Goal: Task Accomplishment & Management: Complete application form

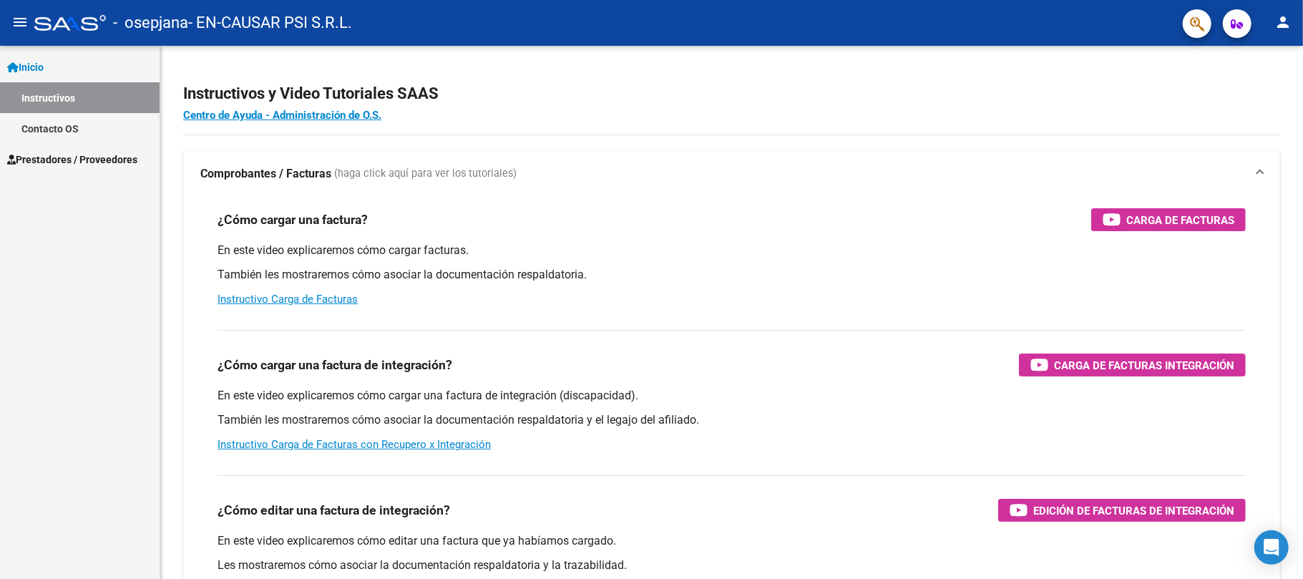
click at [57, 99] on link "Instructivos" at bounding box center [80, 97] width 160 height 31
click at [54, 99] on link "Instructivos" at bounding box center [80, 97] width 160 height 31
click at [50, 158] on span "Prestadores / Proveedores" at bounding box center [72, 160] width 130 height 16
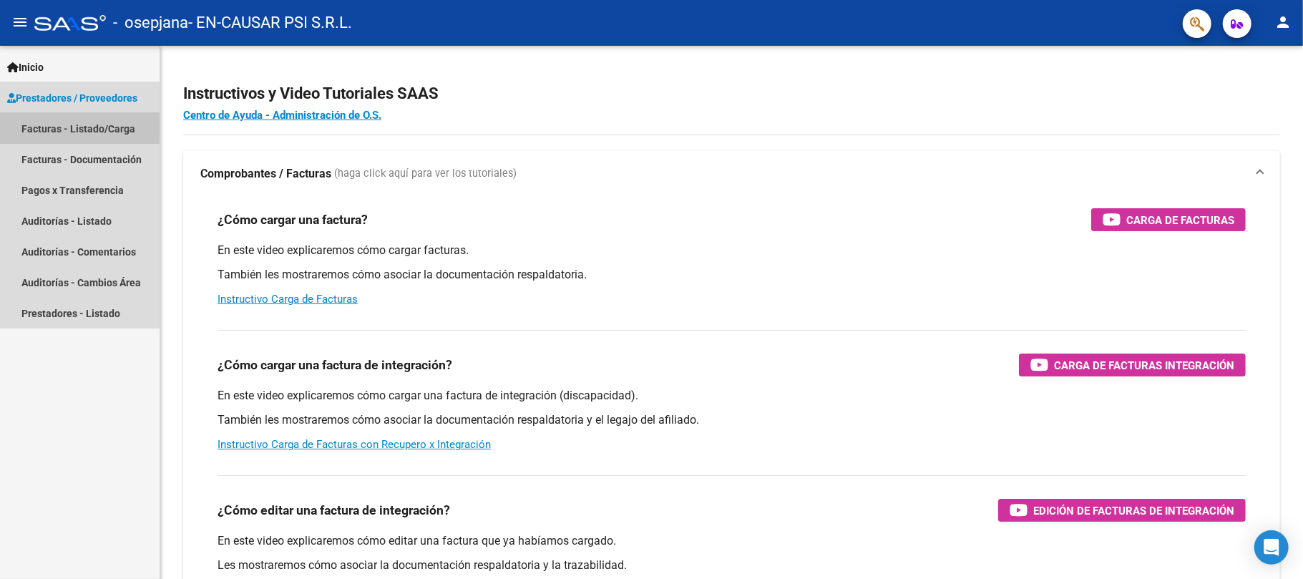
click at [67, 127] on link "Facturas - Listado/Carga" at bounding box center [80, 128] width 160 height 31
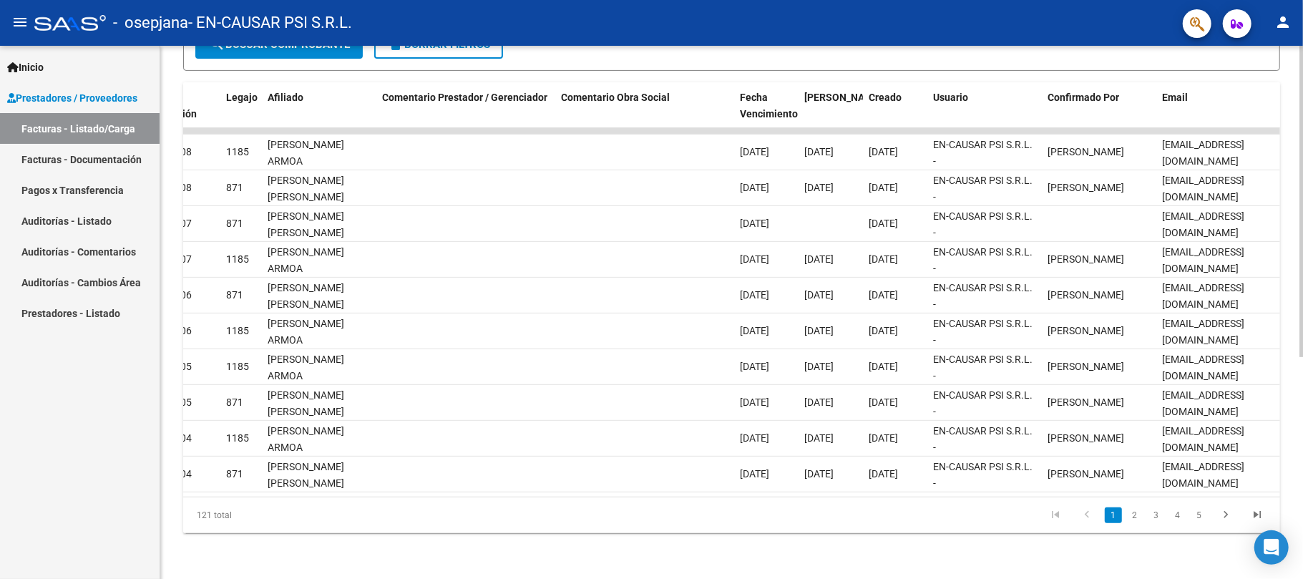
scroll to position [0, 1898]
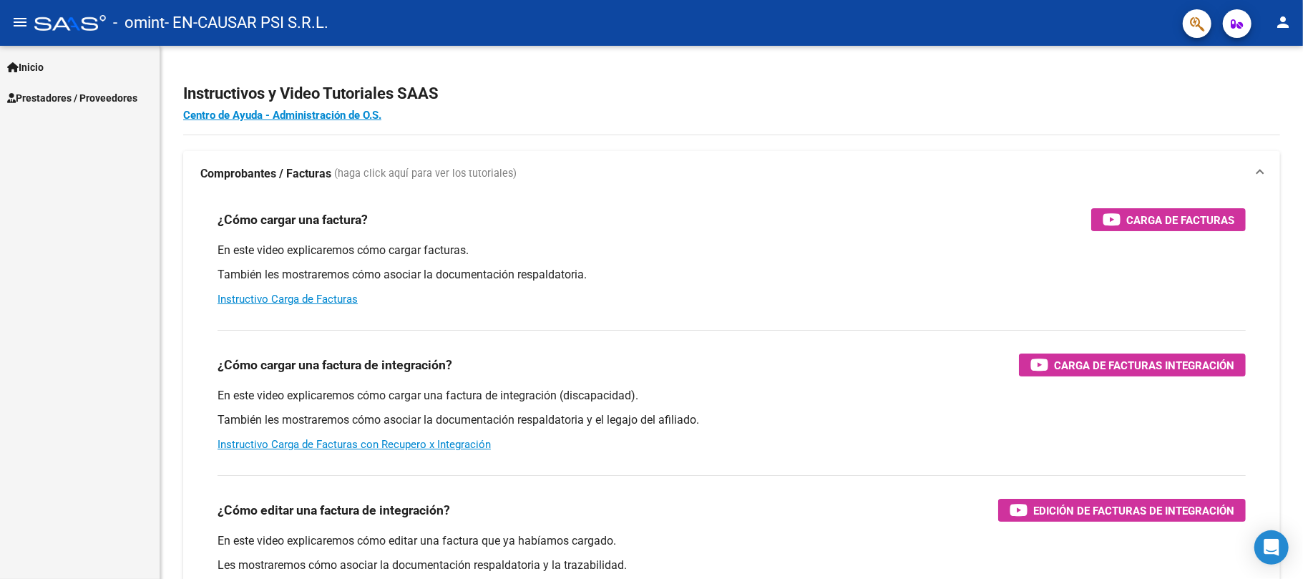
click at [60, 96] on span "Prestadores / Proveedores" at bounding box center [72, 98] width 130 height 16
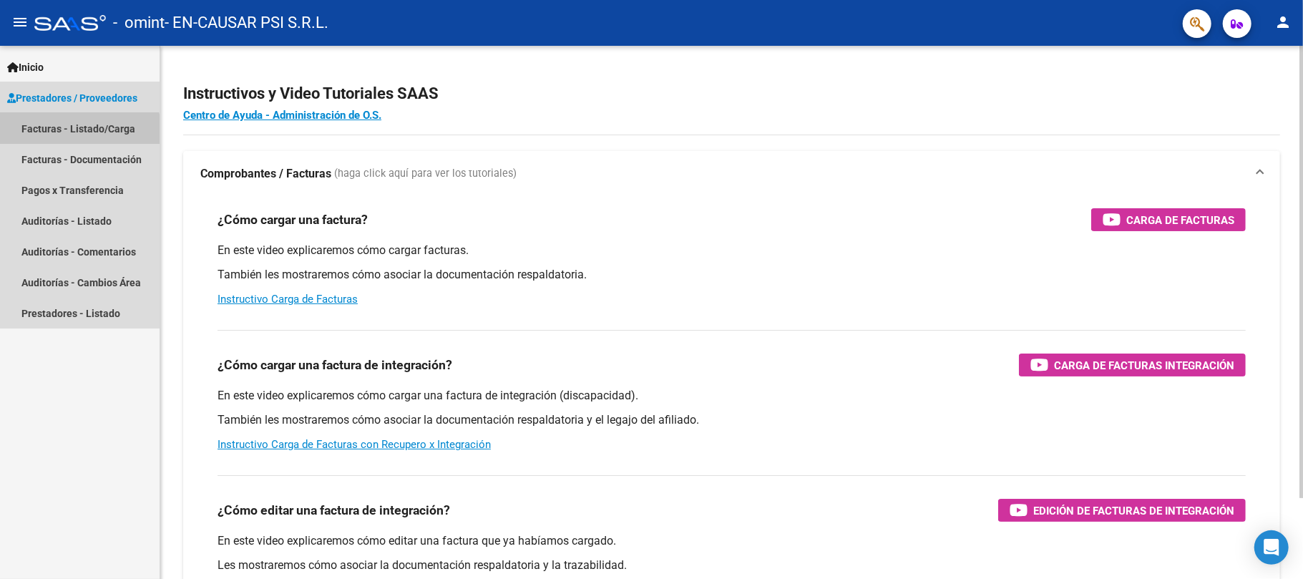
drag, startPoint x: 76, startPoint y: 130, endPoint x: 165, endPoint y: 147, distance: 90.4
click at [78, 130] on link "Facturas - Listado/Carga" at bounding box center [80, 128] width 160 height 31
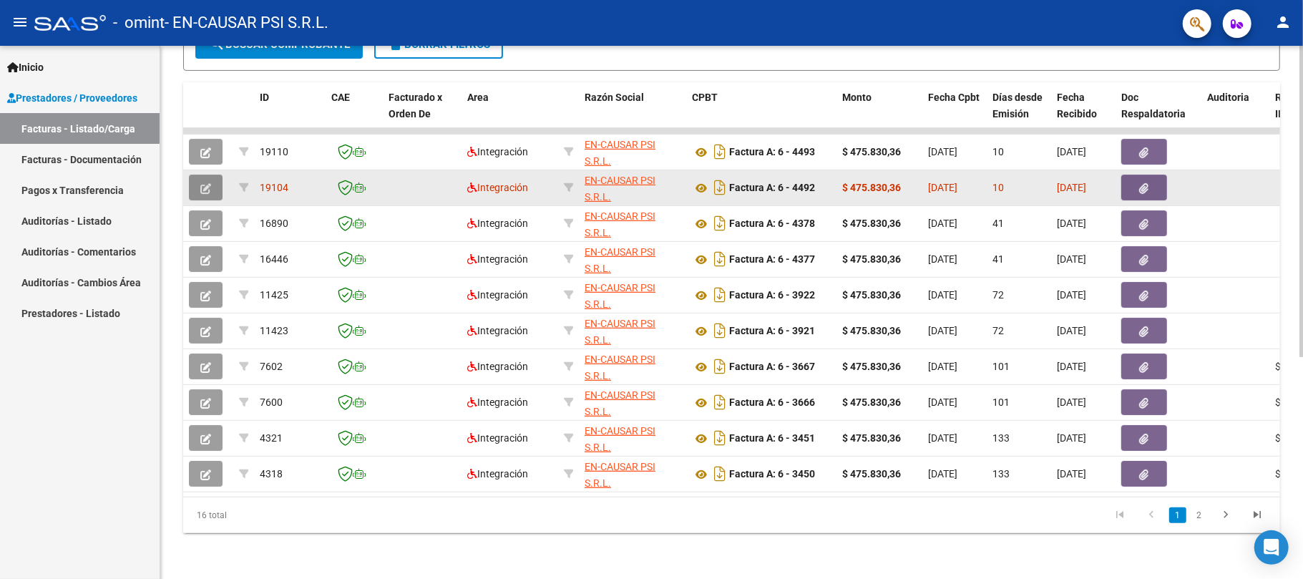
click at [203, 183] on icon "button" at bounding box center [205, 188] width 11 height 11
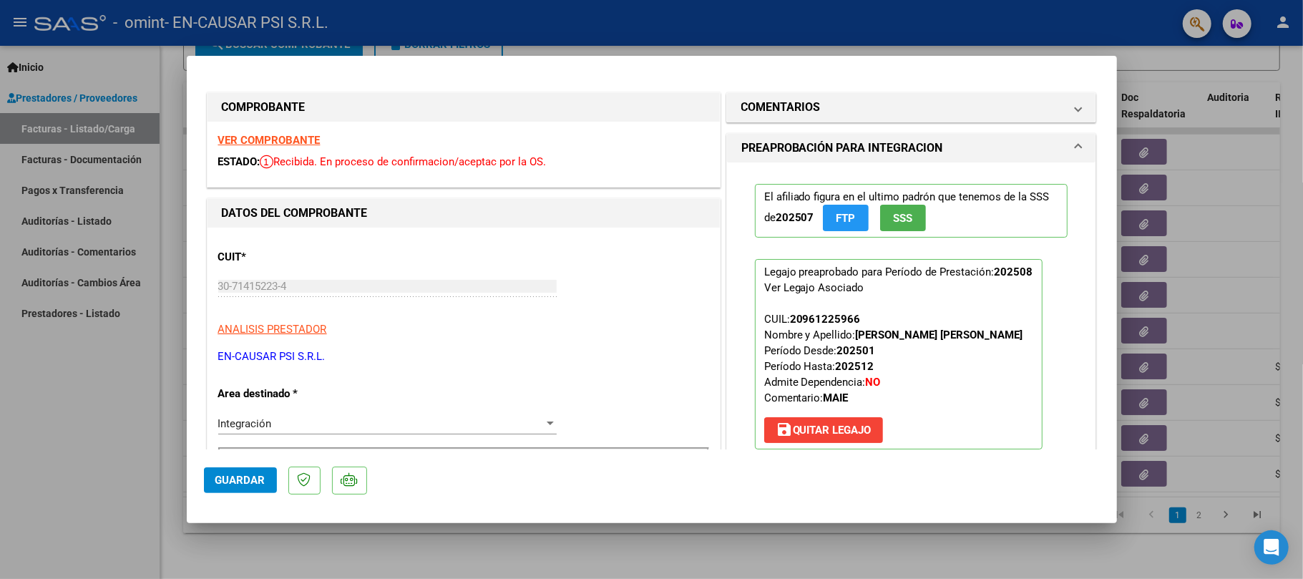
drag, startPoint x: 102, startPoint y: 379, endPoint x: 144, endPoint y: 336, distance: 60.2
click at [102, 378] on div at bounding box center [651, 289] width 1303 height 579
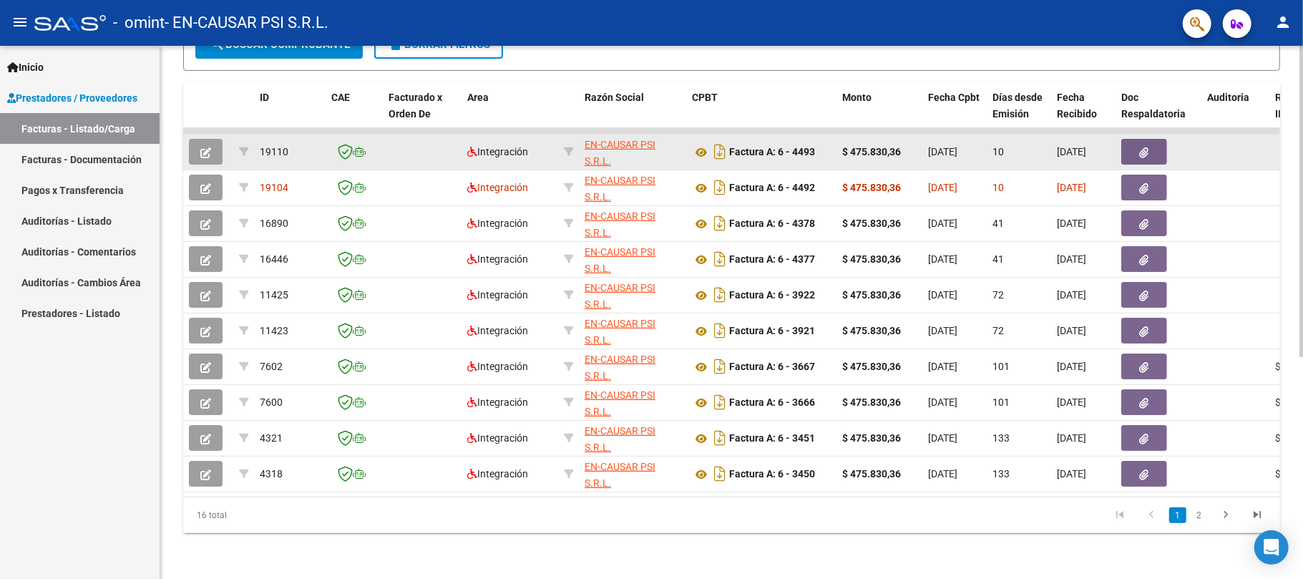
click at [202, 147] on icon "button" at bounding box center [205, 152] width 11 height 11
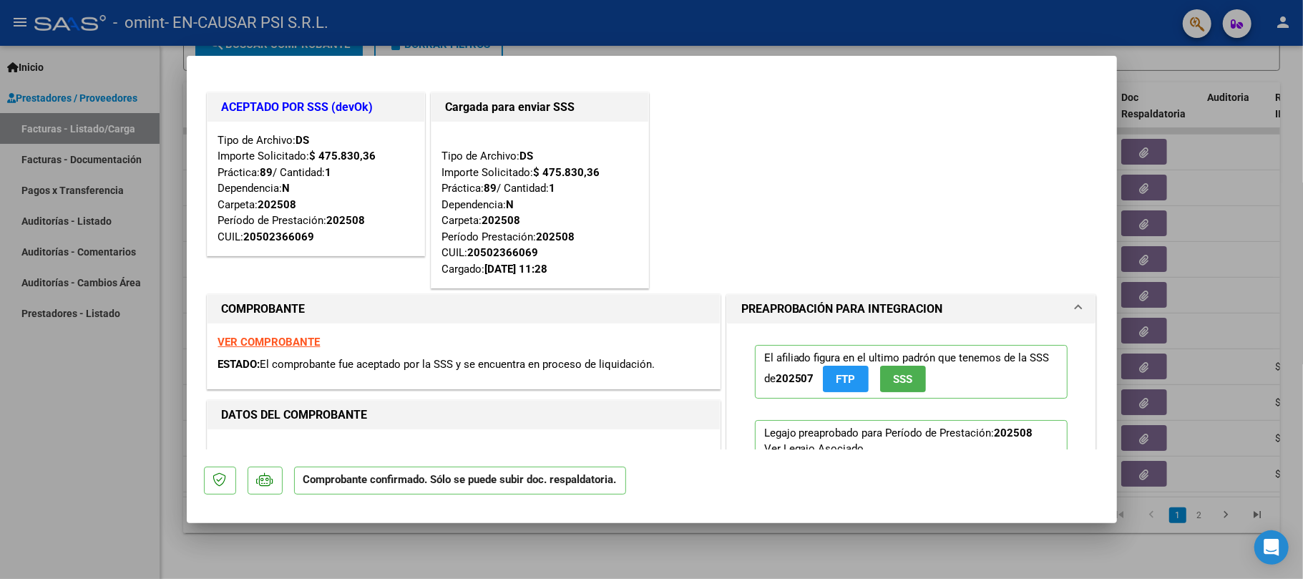
drag, startPoint x: 112, startPoint y: 384, endPoint x: 120, endPoint y: 369, distance: 16.3
click at [112, 382] on div at bounding box center [651, 289] width 1303 height 579
type input "$ 0,00"
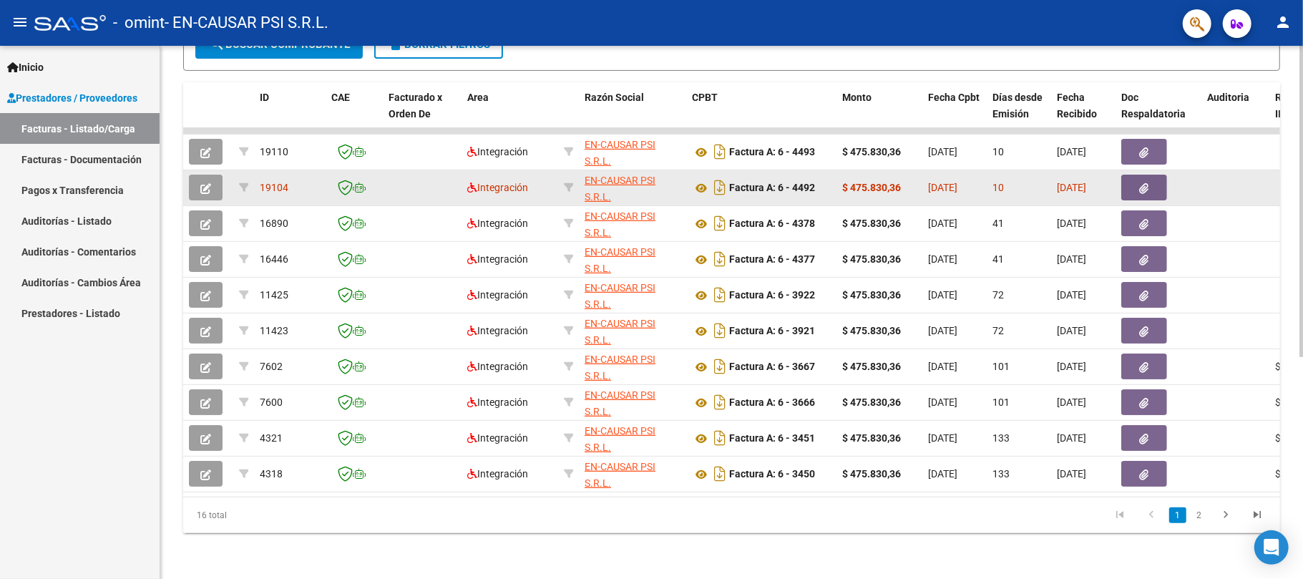
click at [209, 183] on icon "button" at bounding box center [205, 188] width 11 height 11
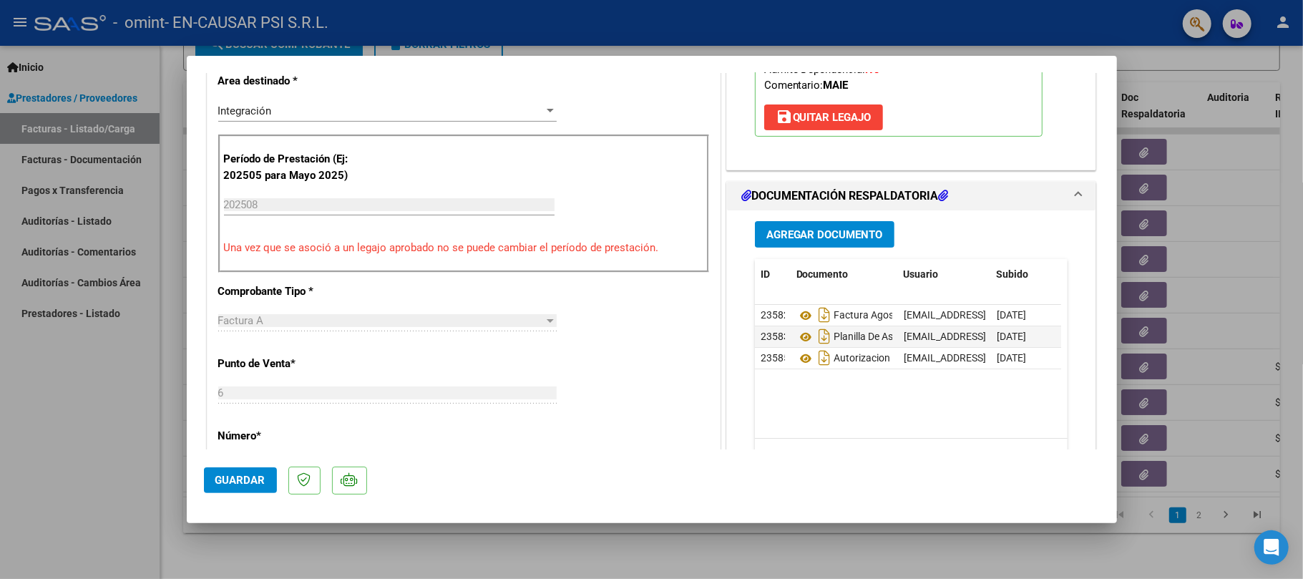
scroll to position [381, 0]
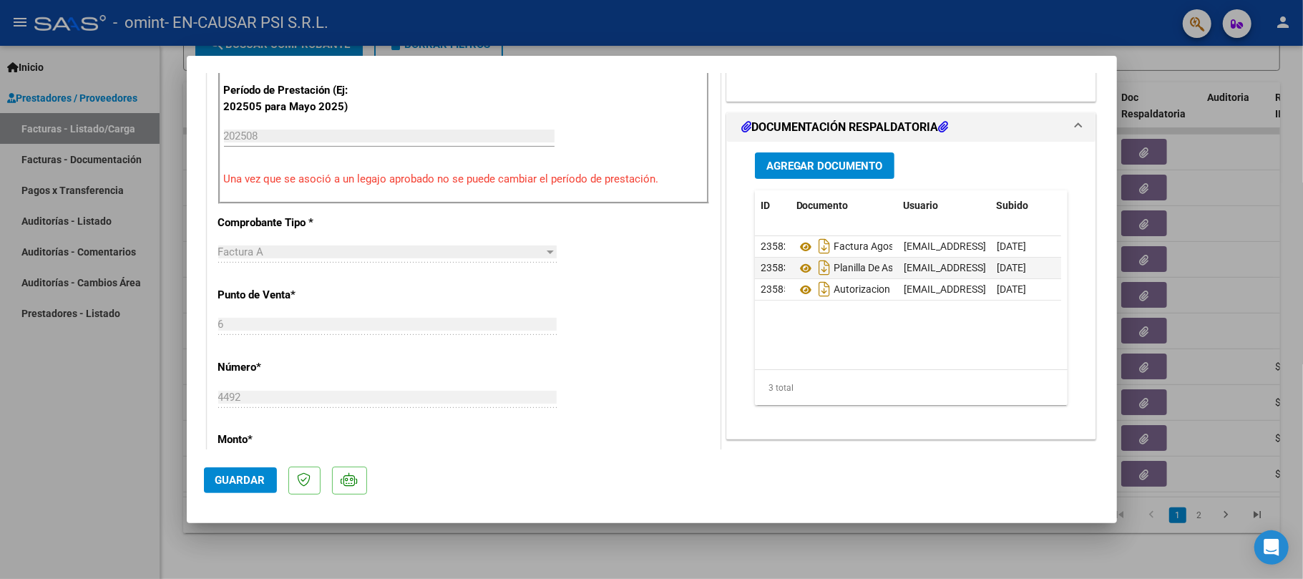
click at [64, 447] on div at bounding box center [651, 289] width 1303 height 579
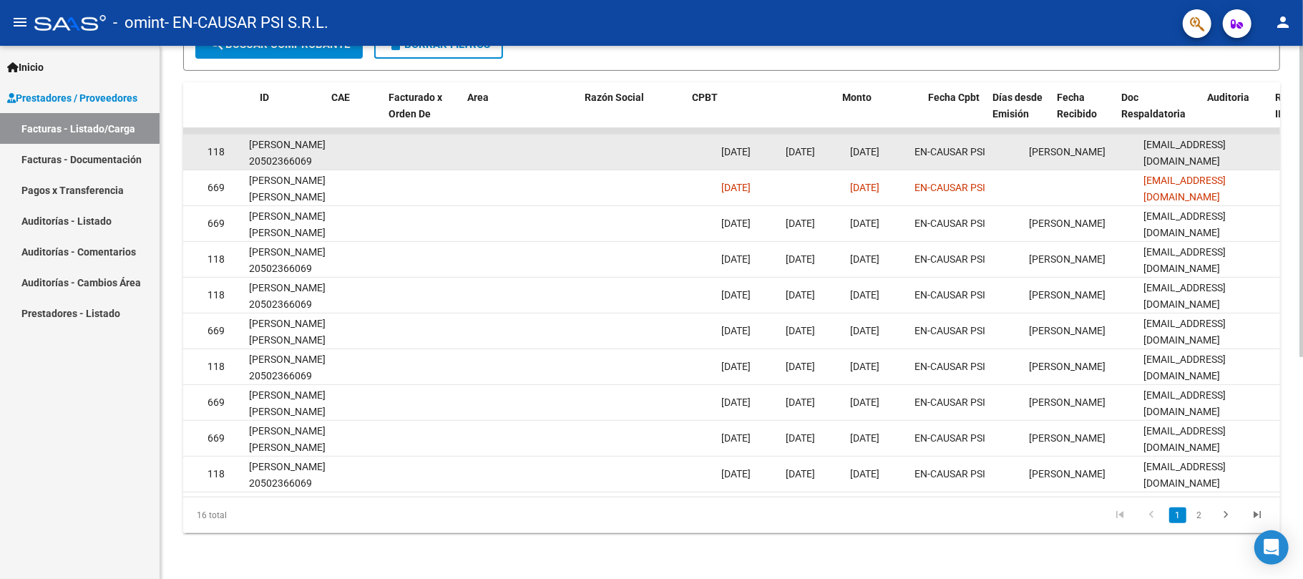
scroll to position [0, 0]
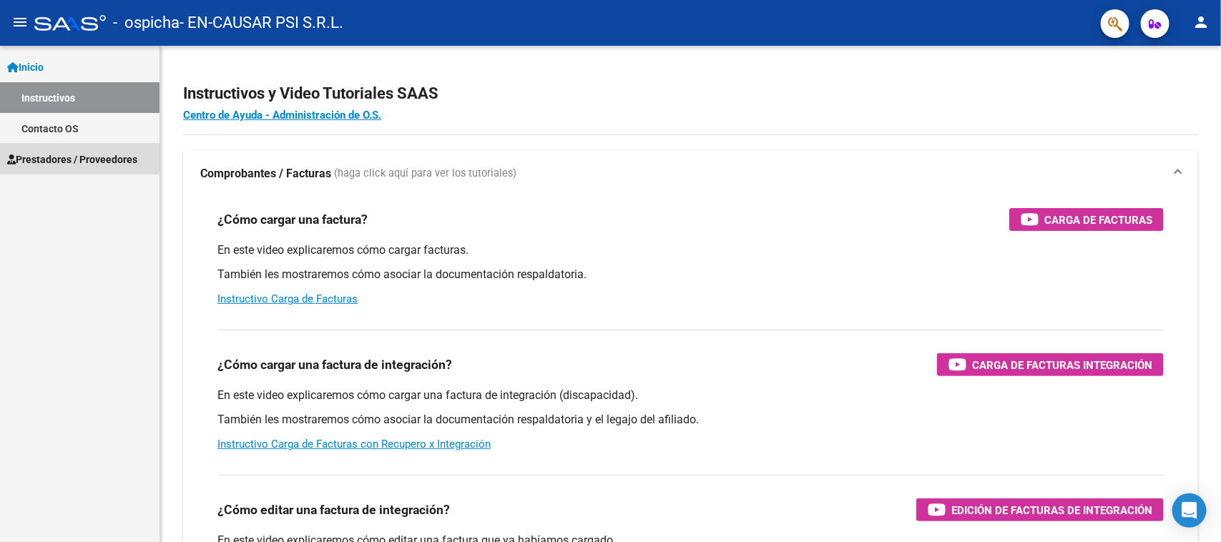
click at [51, 152] on span "Prestadores / Proveedores" at bounding box center [72, 160] width 130 height 16
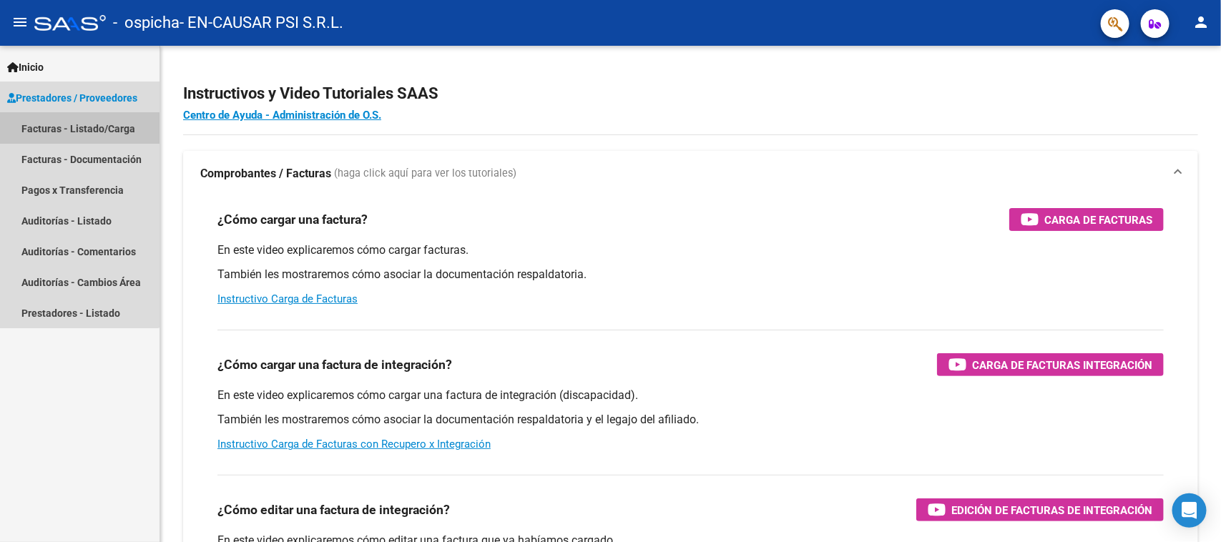
drag, startPoint x: 65, startPoint y: 129, endPoint x: 97, endPoint y: 133, distance: 31.8
click at [66, 129] on link "Facturas - Listado/Carga" at bounding box center [80, 128] width 160 height 31
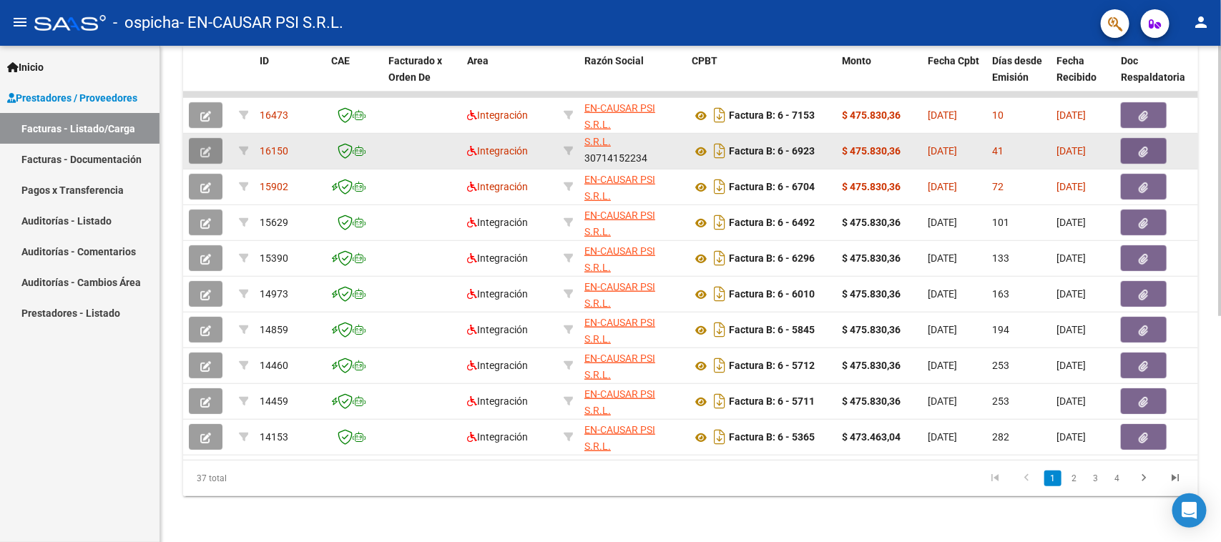
click at [201, 147] on icon "button" at bounding box center [205, 152] width 11 height 11
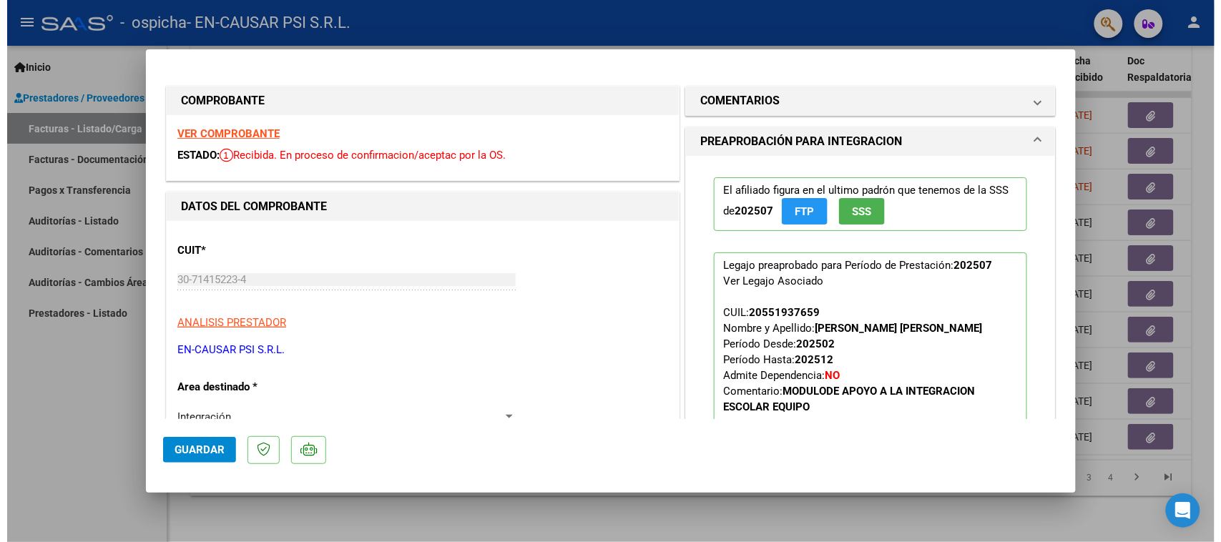
scroll to position [358, 0]
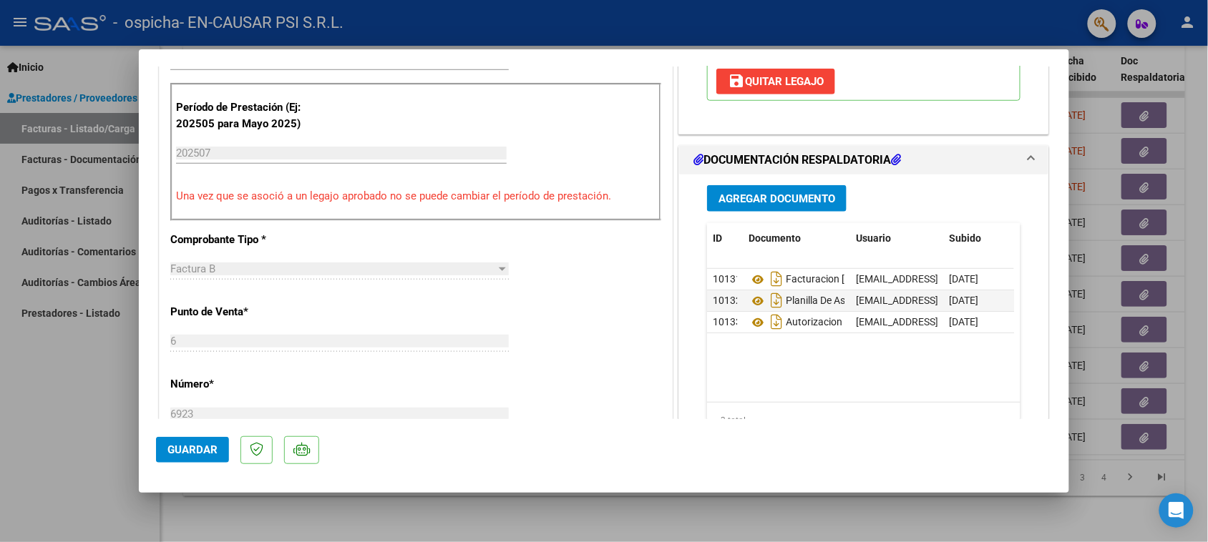
drag, startPoint x: 52, startPoint y: 377, endPoint x: 116, endPoint y: 302, distance: 98.5
click at [54, 377] on div at bounding box center [604, 271] width 1208 height 542
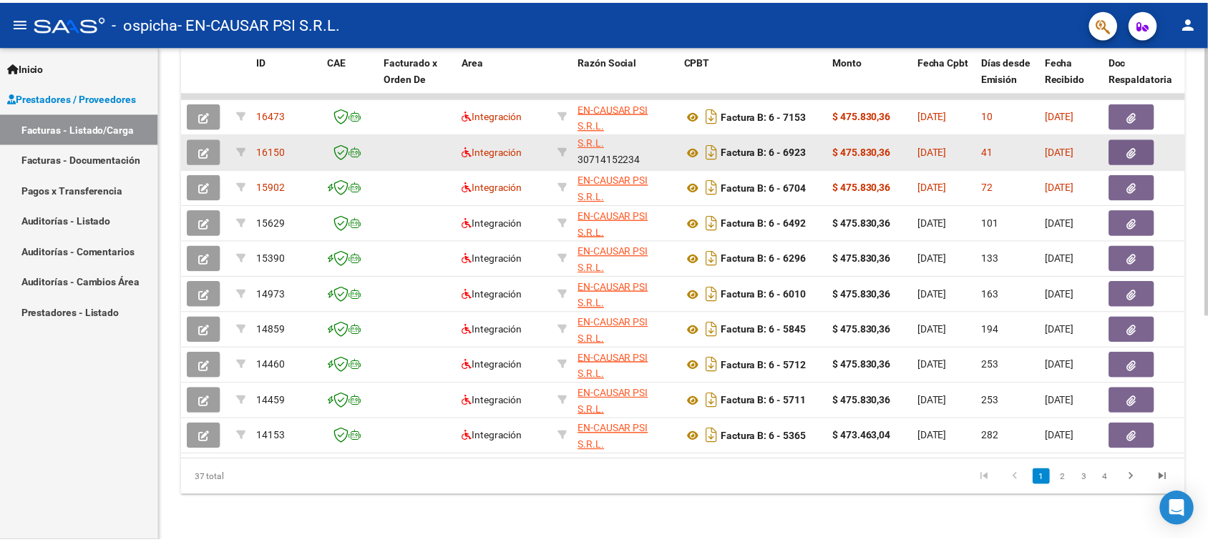
scroll to position [326, 0]
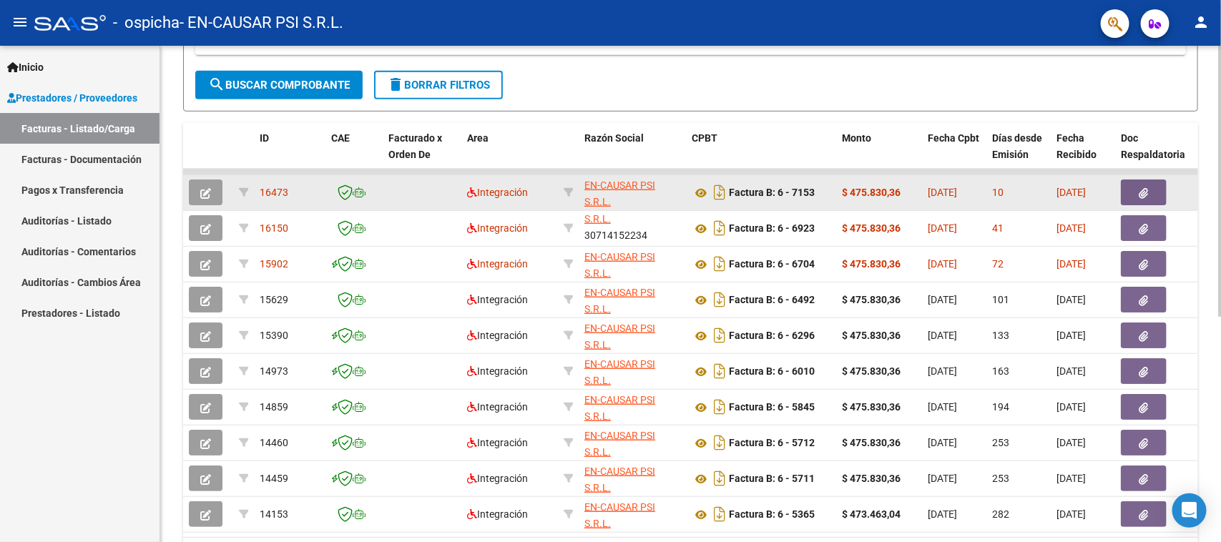
click at [212, 194] on button "button" at bounding box center [206, 193] width 34 height 26
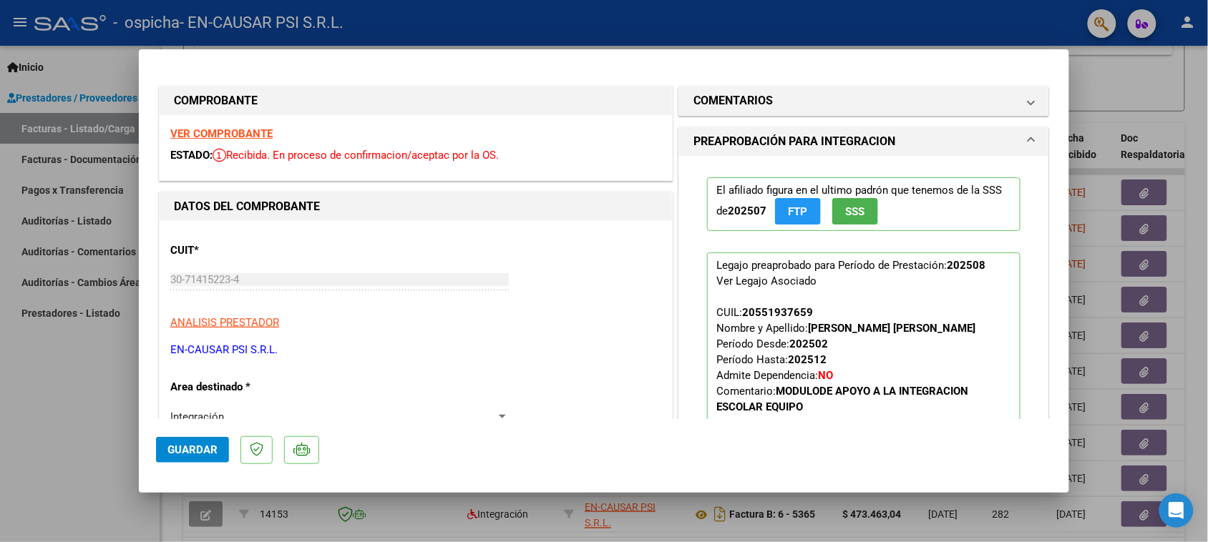
click at [45, 384] on div at bounding box center [604, 271] width 1208 height 542
type input "$ 0,00"
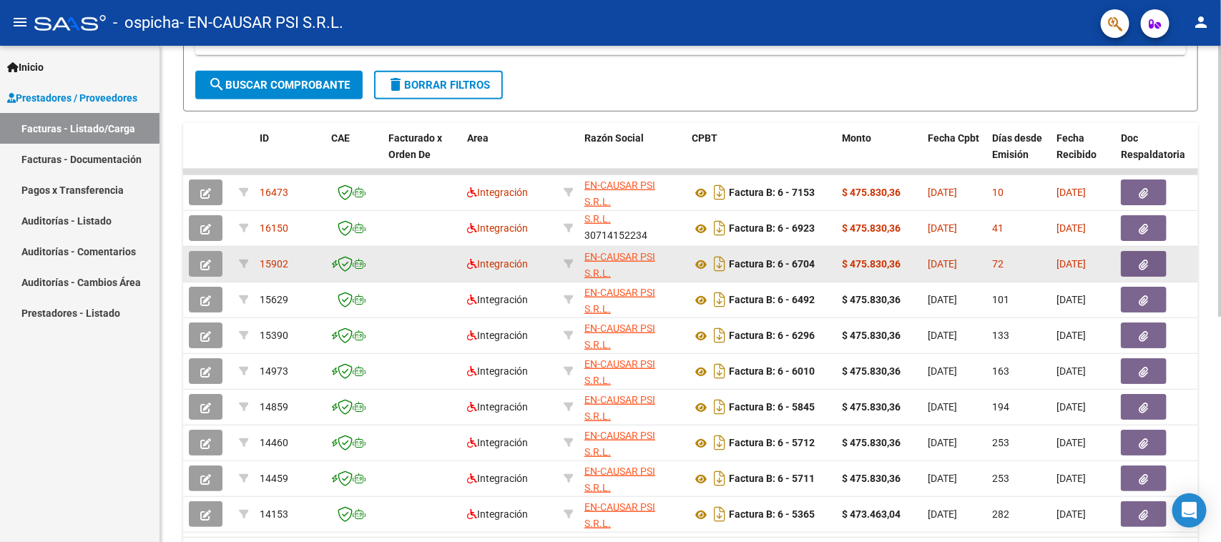
click at [210, 247] on datatable-body-cell at bounding box center [208, 264] width 50 height 35
click at [202, 265] on icon "button" at bounding box center [205, 265] width 11 height 11
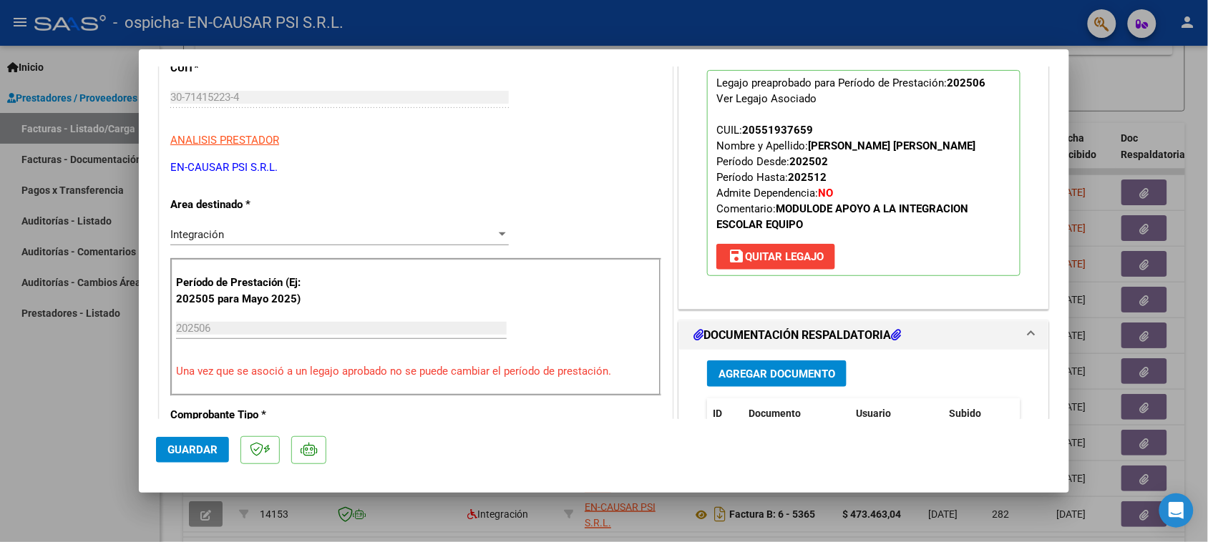
scroll to position [268, 0]
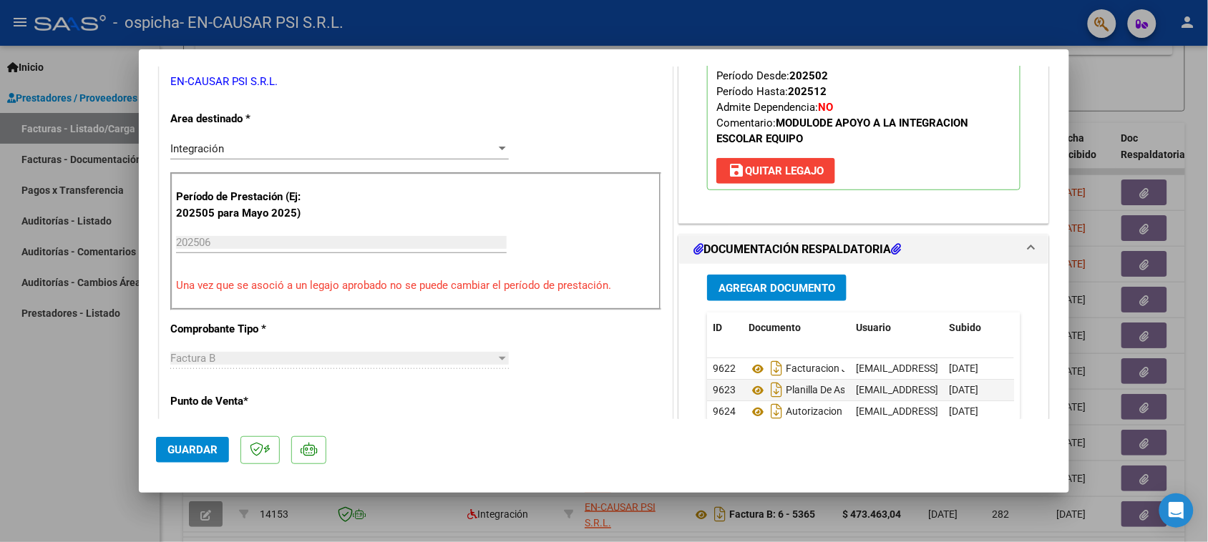
drag, startPoint x: 104, startPoint y: 371, endPoint x: 290, endPoint y: 308, distance: 195.7
click at [104, 370] on div at bounding box center [604, 271] width 1208 height 542
type input "$ 0,00"
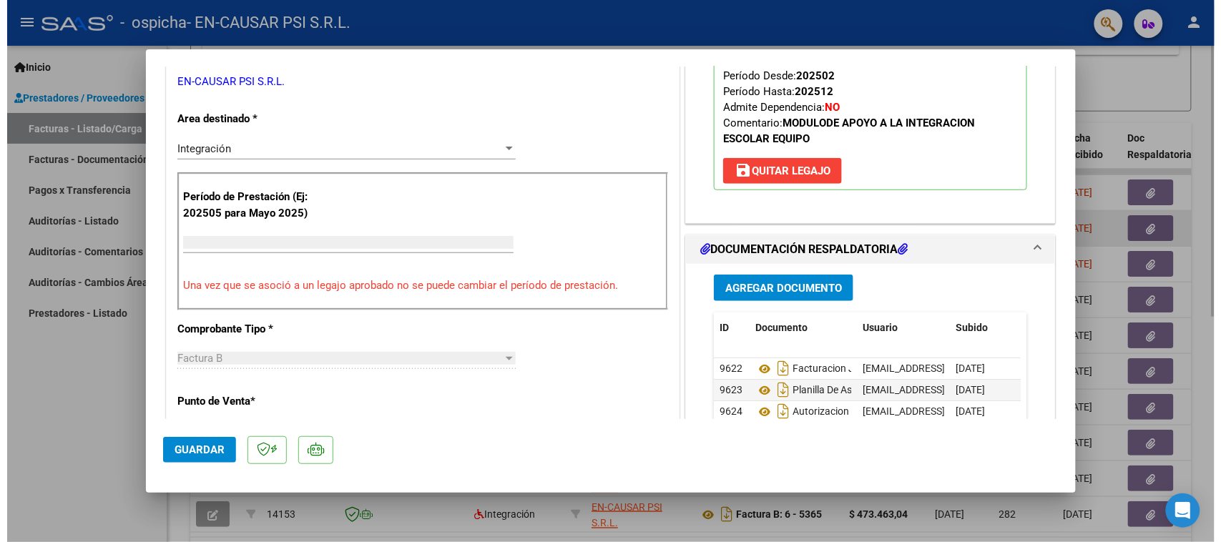
scroll to position [258, 0]
